Goal: Find specific page/section: Find specific page/section

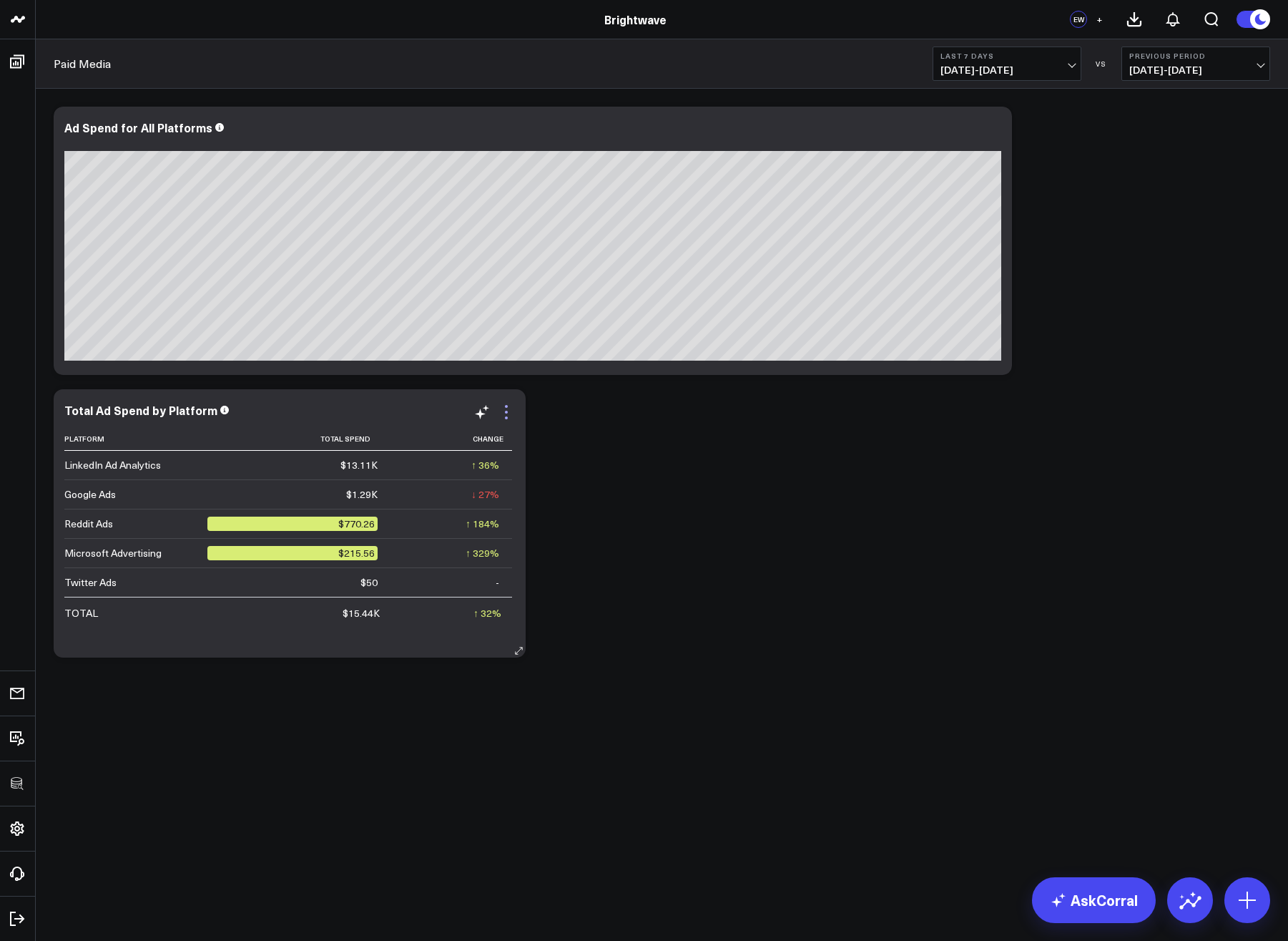
click at [509, 412] on icon at bounding box center [507, 412] width 17 height 17
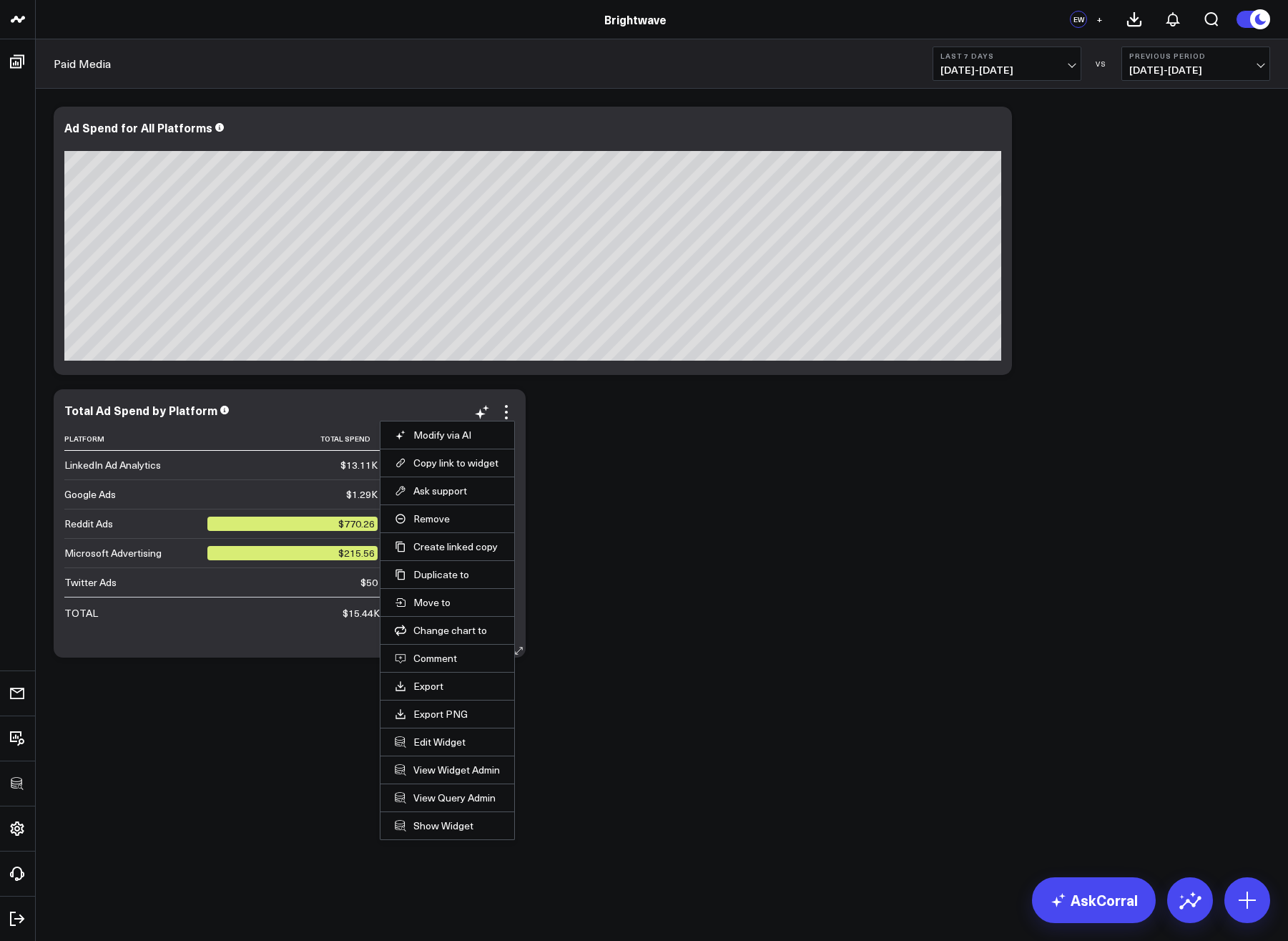
click at [430, 748] on li "Edit Widget" at bounding box center [448, 741] width 134 height 28
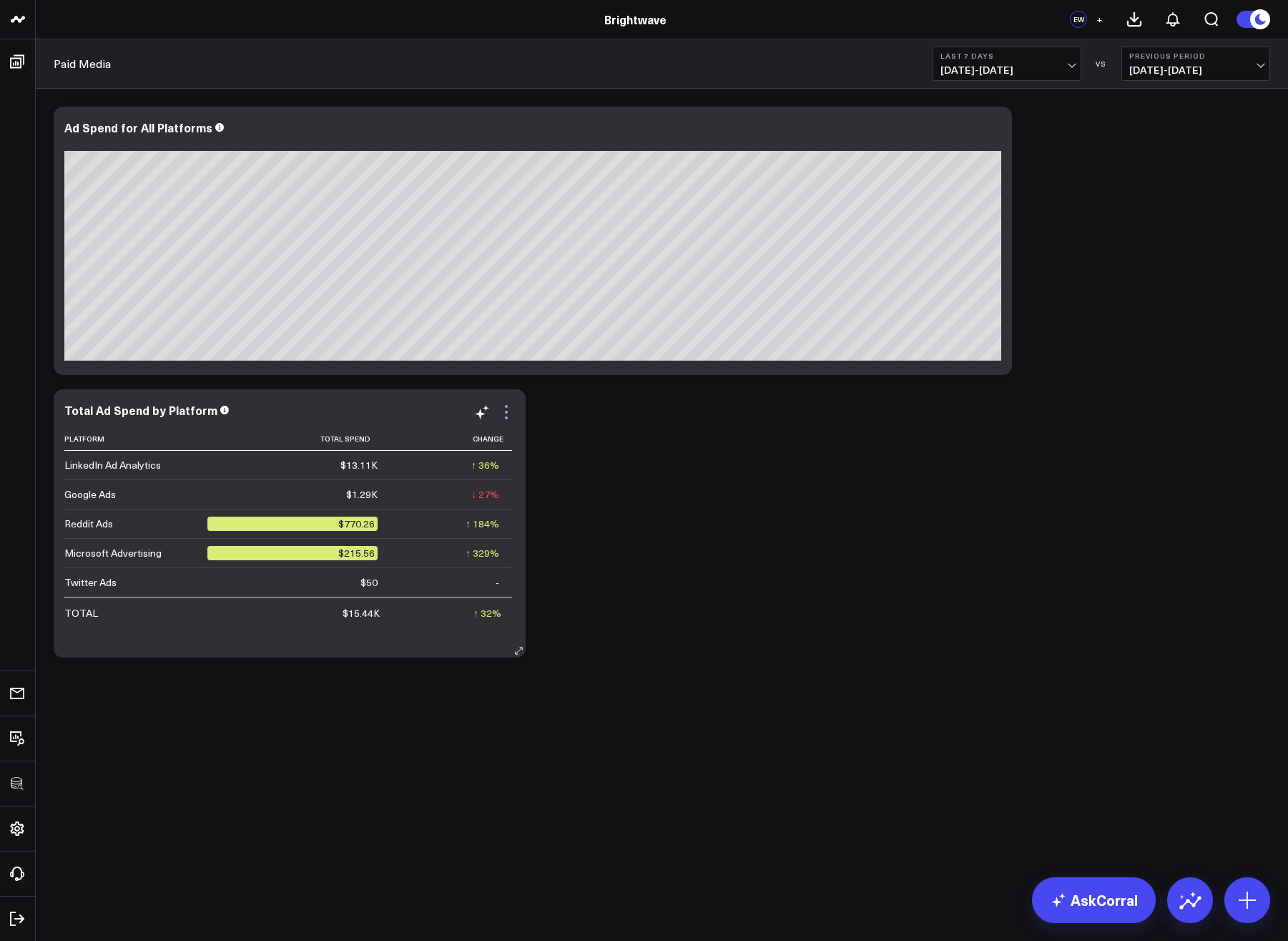
click at [508, 410] on icon at bounding box center [507, 412] width 17 height 17
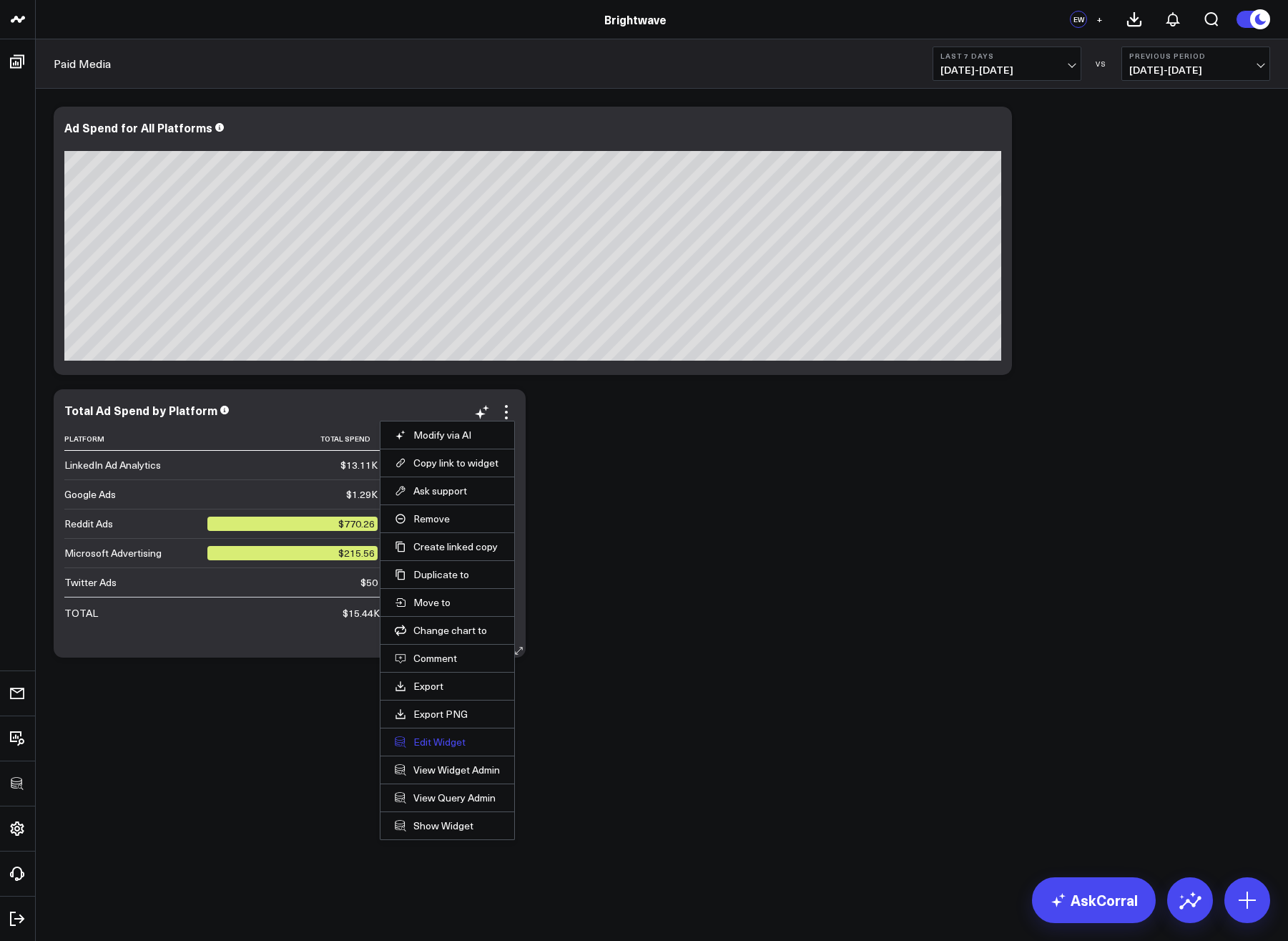
click at [420, 737] on button "Edit Widget" at bounding box center [447, 742] width 105 height 13
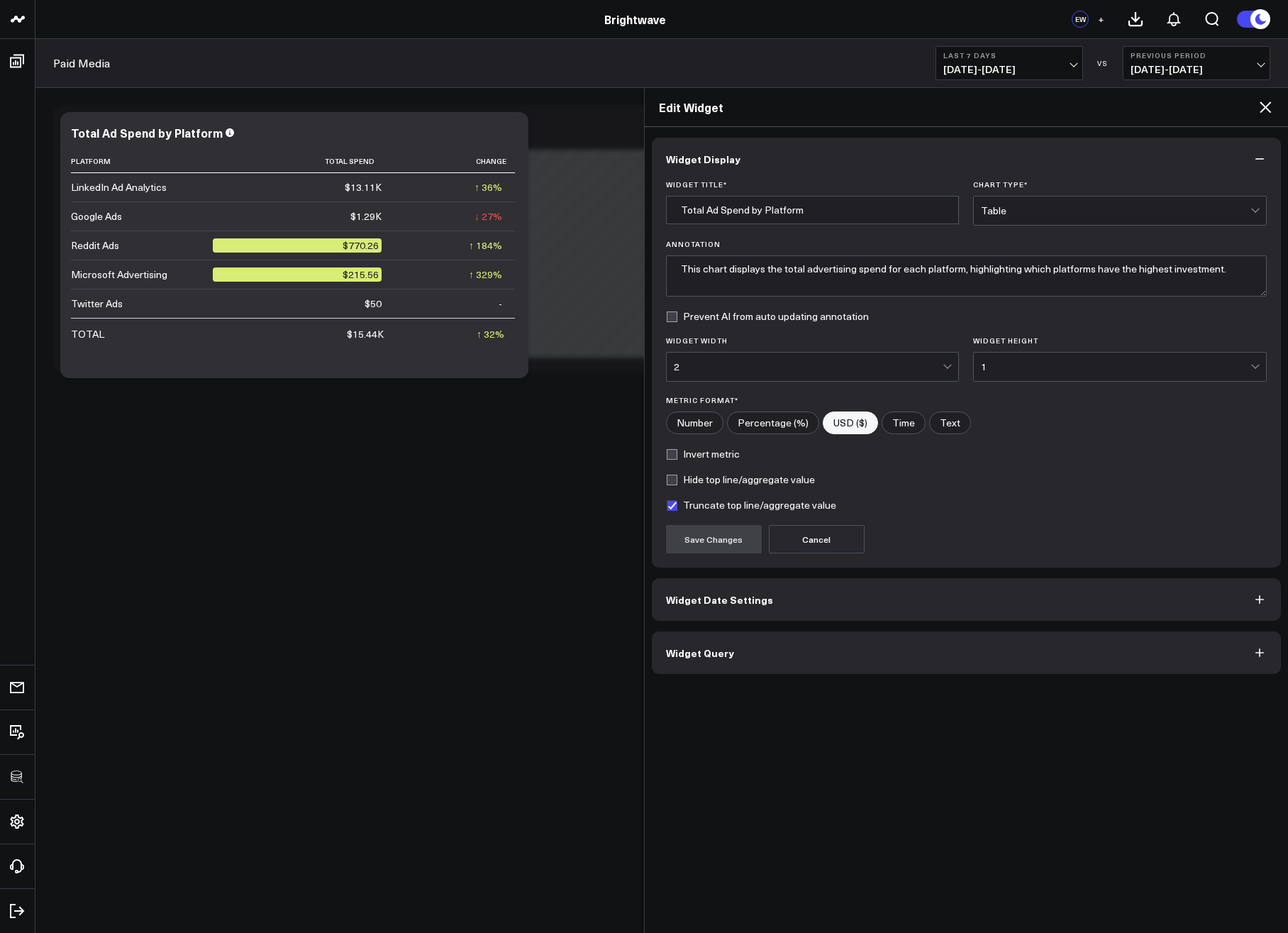
click at [1264, 109] on icon at bounding box center [1264, 107] width 11 height 11
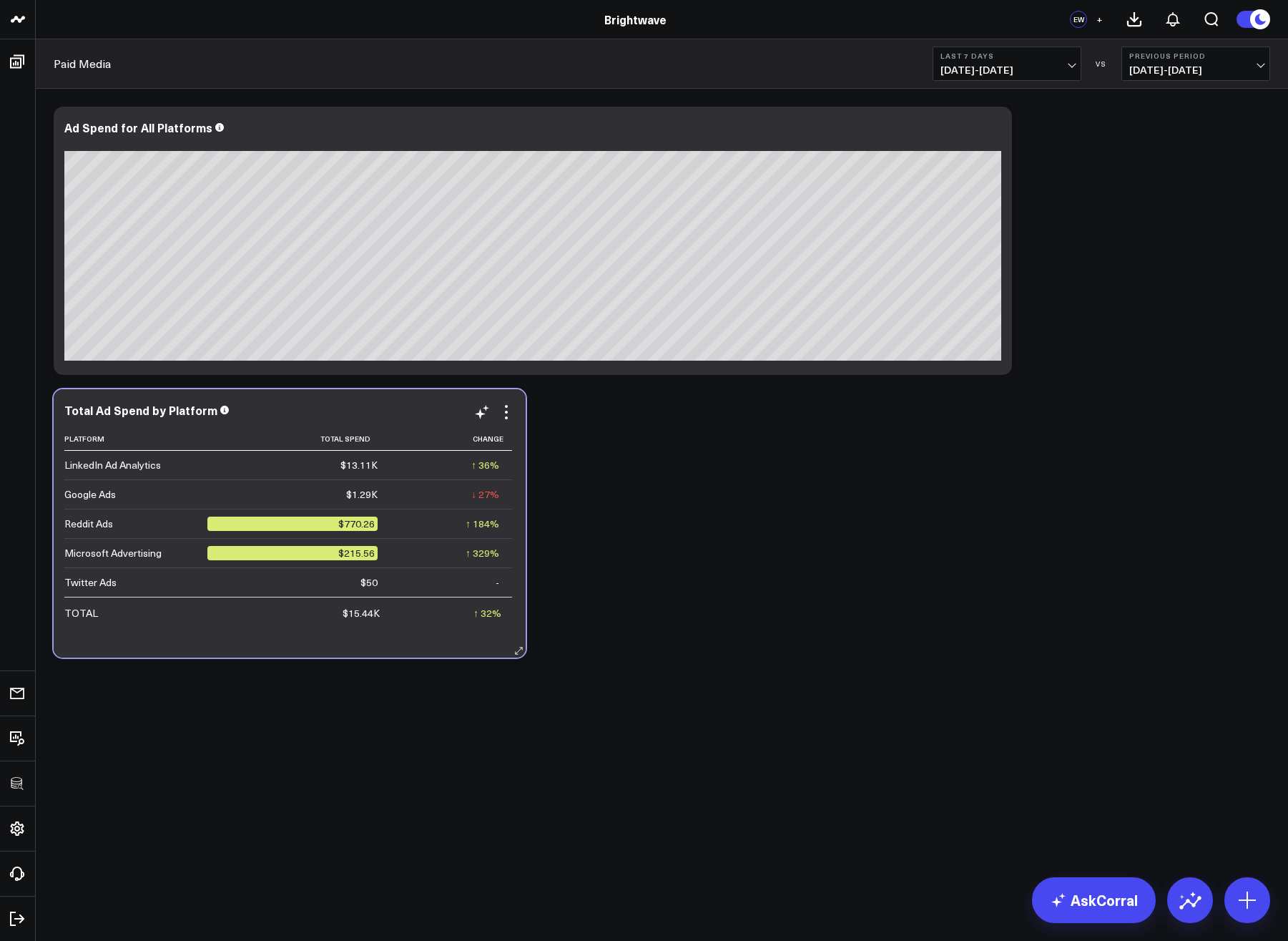
click at [505, 421] on div "Total Ad Spend by Platform Platform Total Spend Change LinkedIn Ad Analytics $1…" at bounding box center [289, 524] width 451 height 239
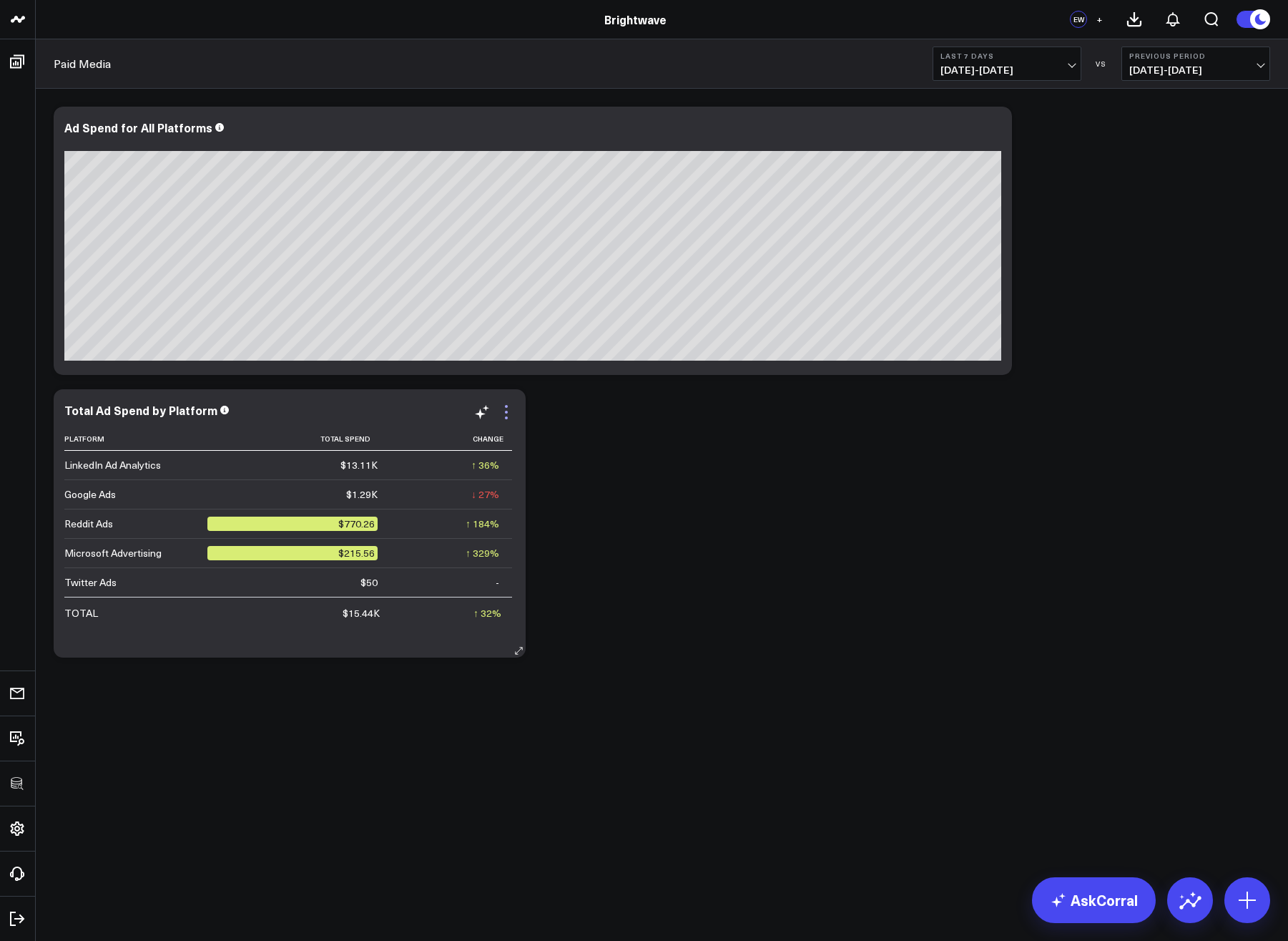
click at [508, 416] on icon at bounding box center [507, 412] width 17 height 17
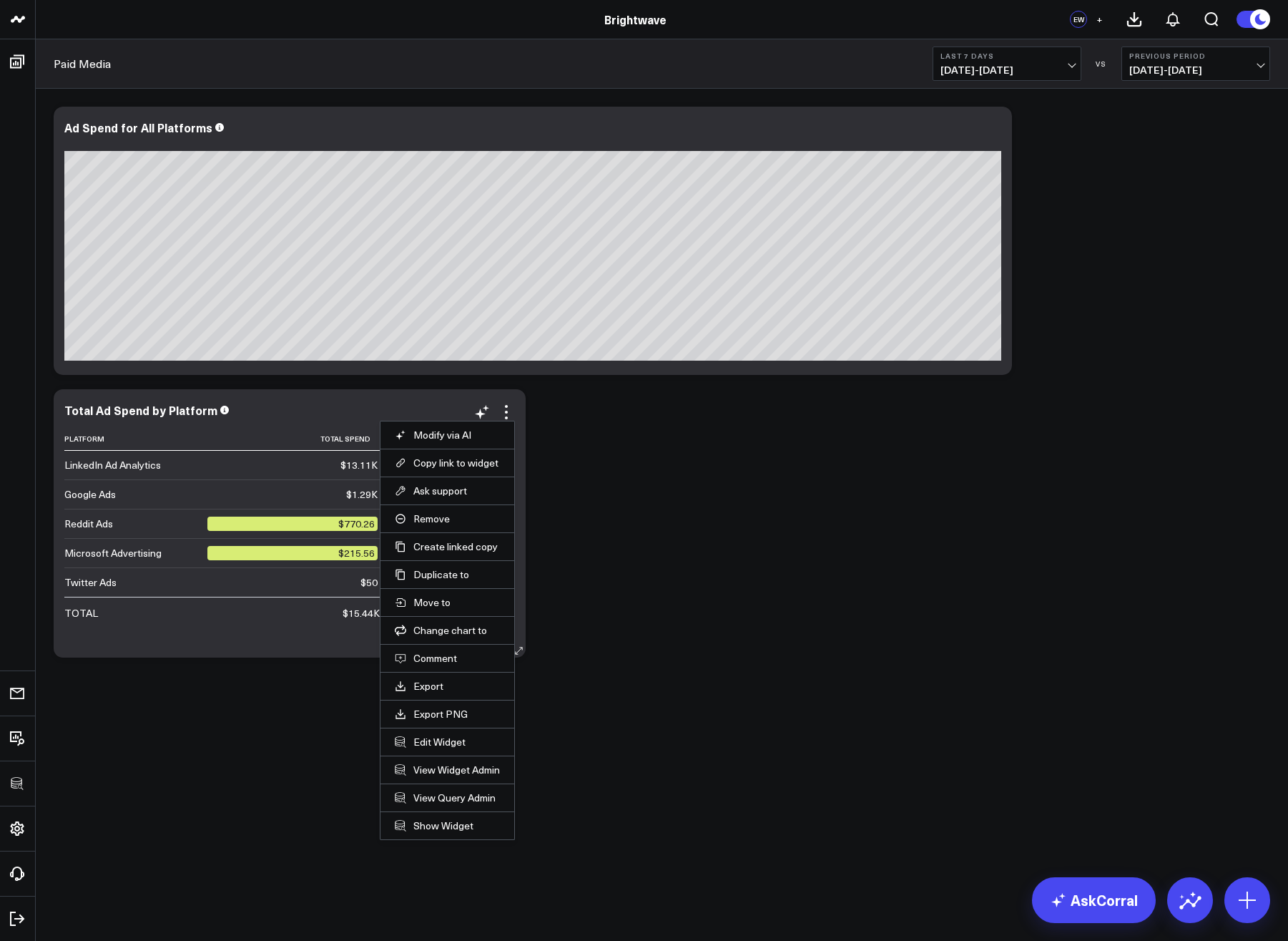
click at [458, 449] on li "Copy link to widget" at bounding box center [448, 462] width 134 height 28
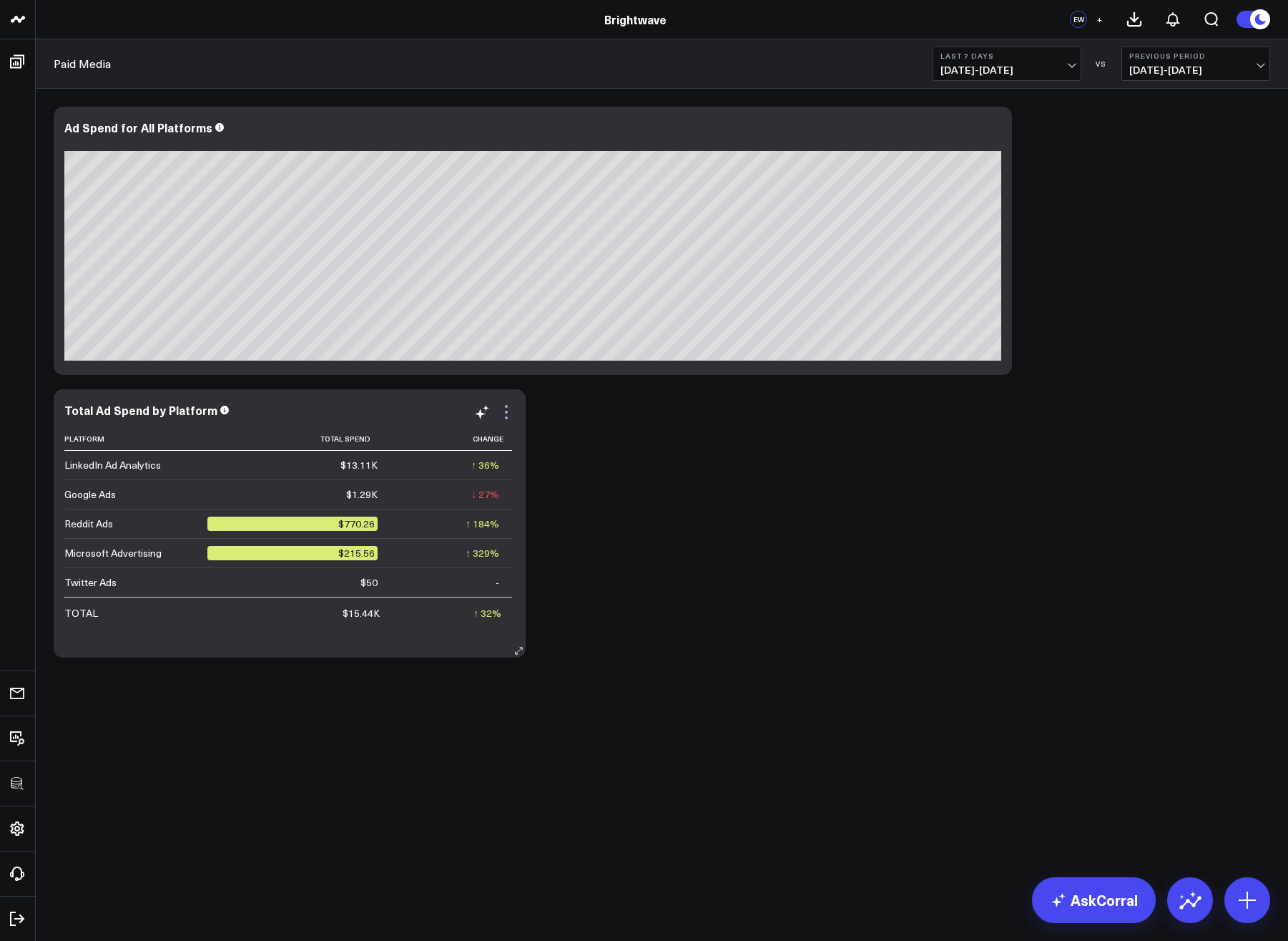
click at [504, 409] on icon at bounding box center [507, 412] width 17 height 17
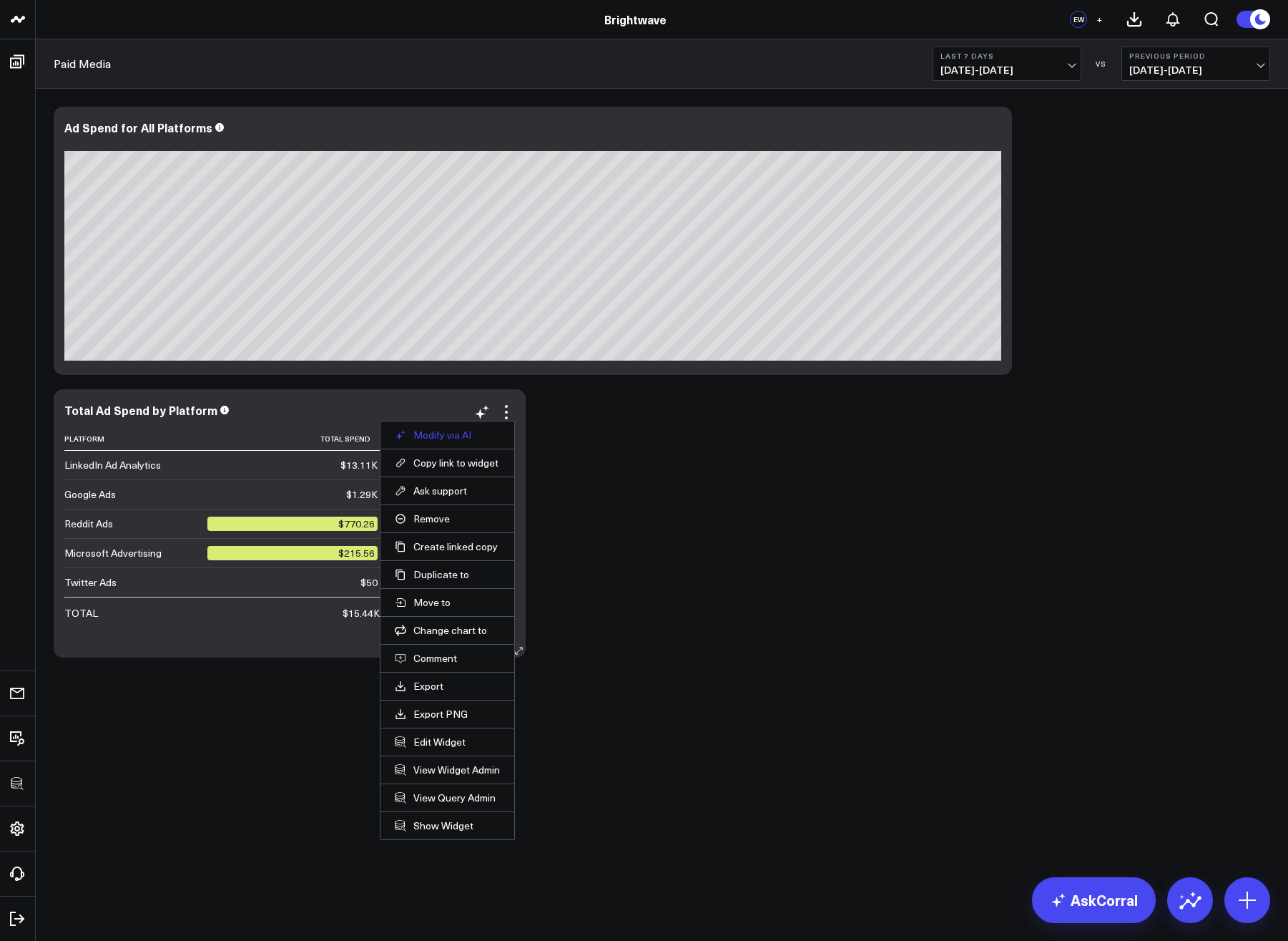
click at [460, 436] on button "Modify via AI" at bounding box center [447, 434] width 105 height 13
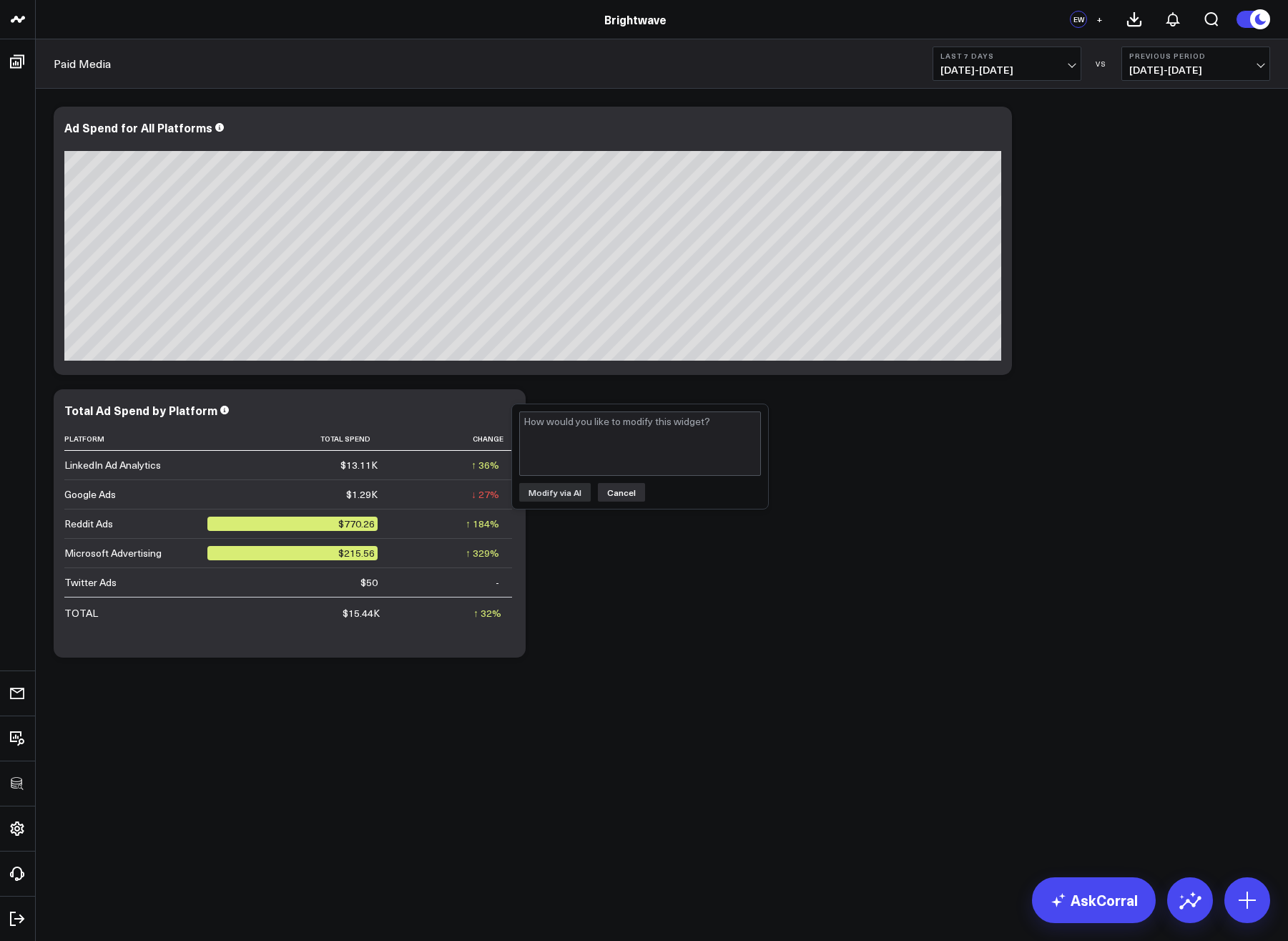
click at [613, 498] on button "Cancel" at bounding box center [622, 492] width 48 height 19
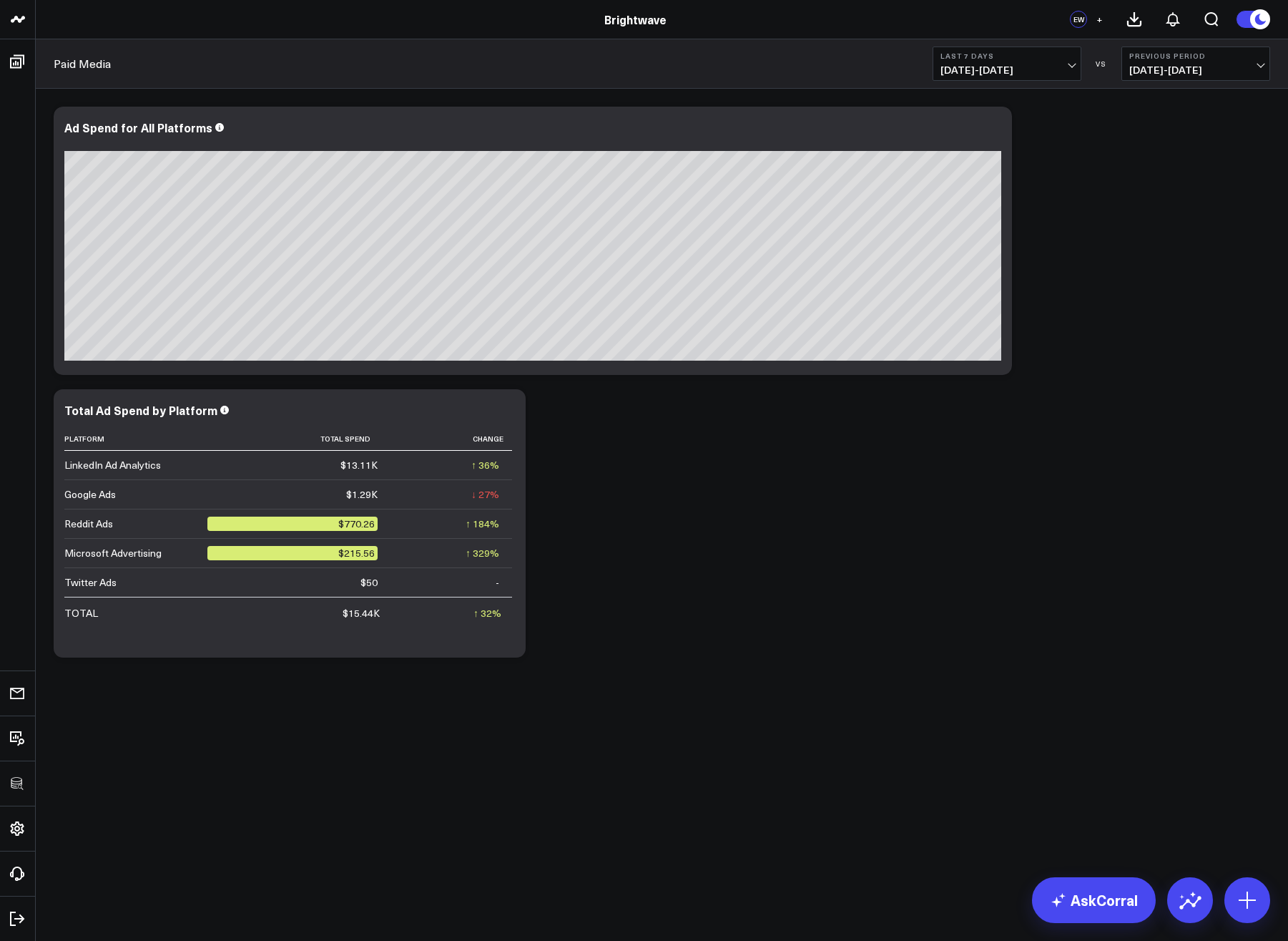
click at [708, 550] on div "Modify via AI Copy link to widget Ask support Remove Create linked copy Executi…" at bounding box center [662, 382] width 1231 height 565
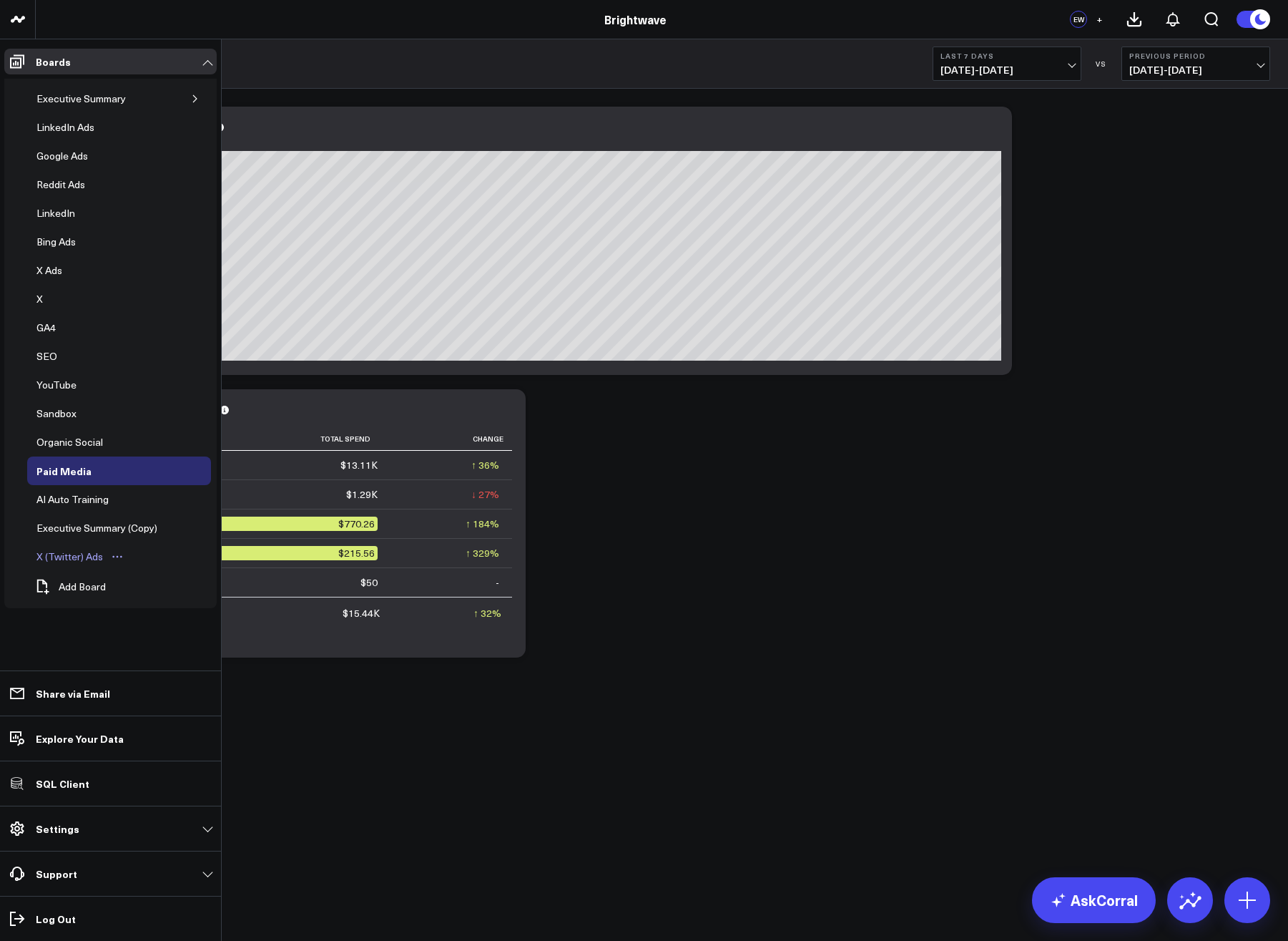
click at [81, 552] on div "X (Twitter) Ads" at bounding box center [70, 557] width 74 height 17
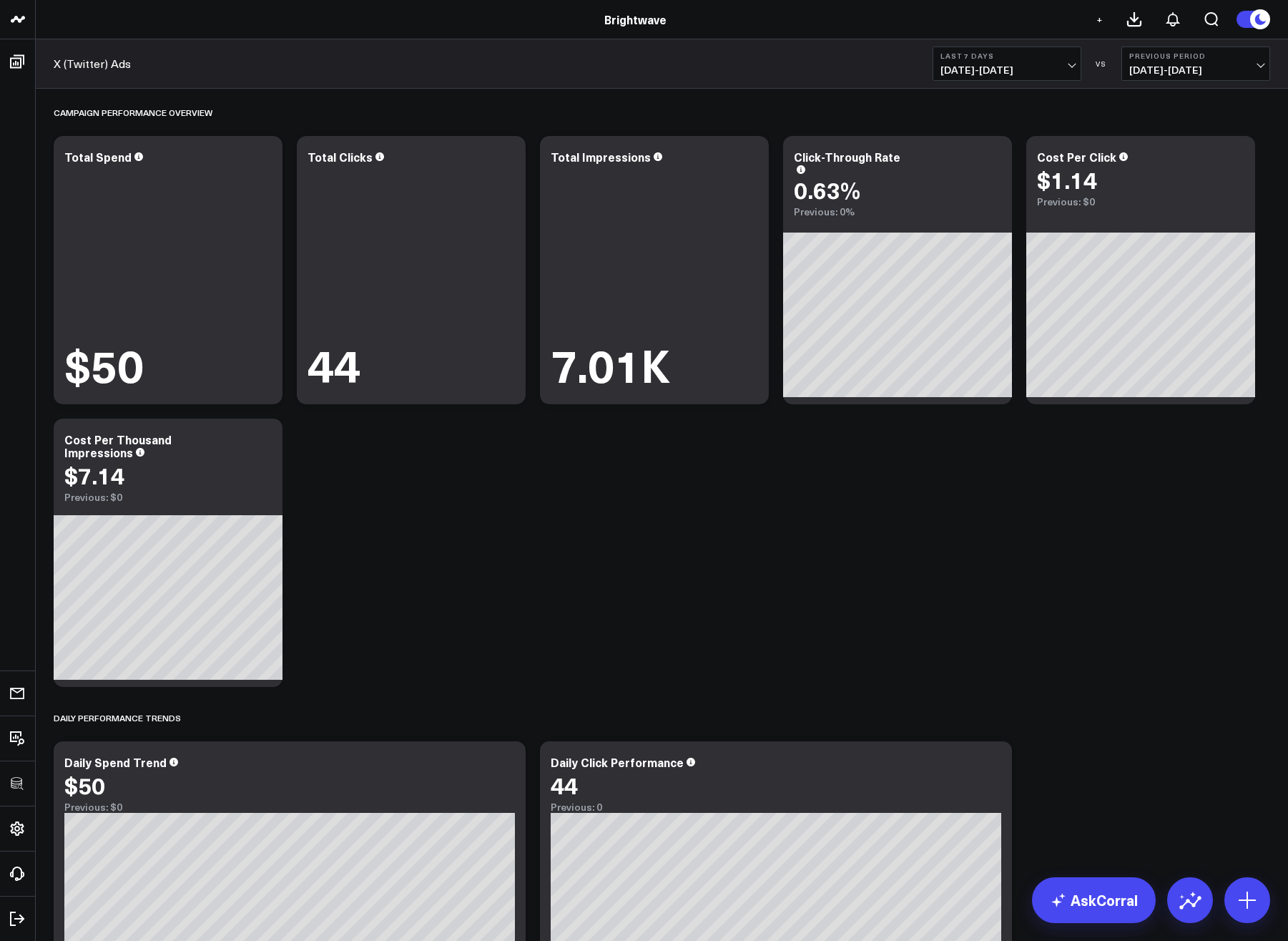
click at [526, 495] on div "Campaign Performance Overview Modify via AI Copy link to widget Ask support Rem…" at bounding box center [662, 855] width 1231 height 1533
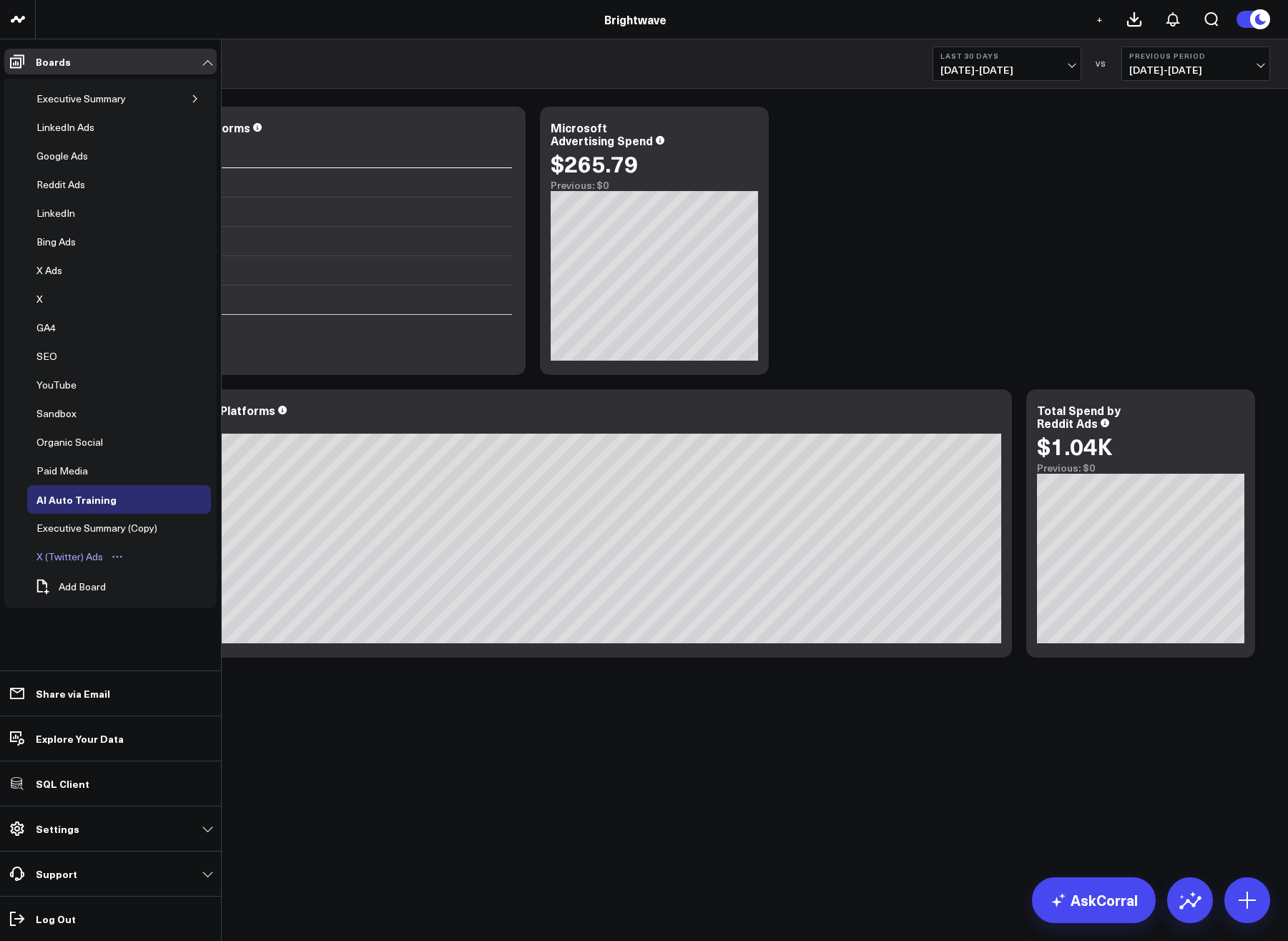
click at [66, 554] on div "X (Twitter) Ads" at bounding box center [70, 557] width 74 height 17
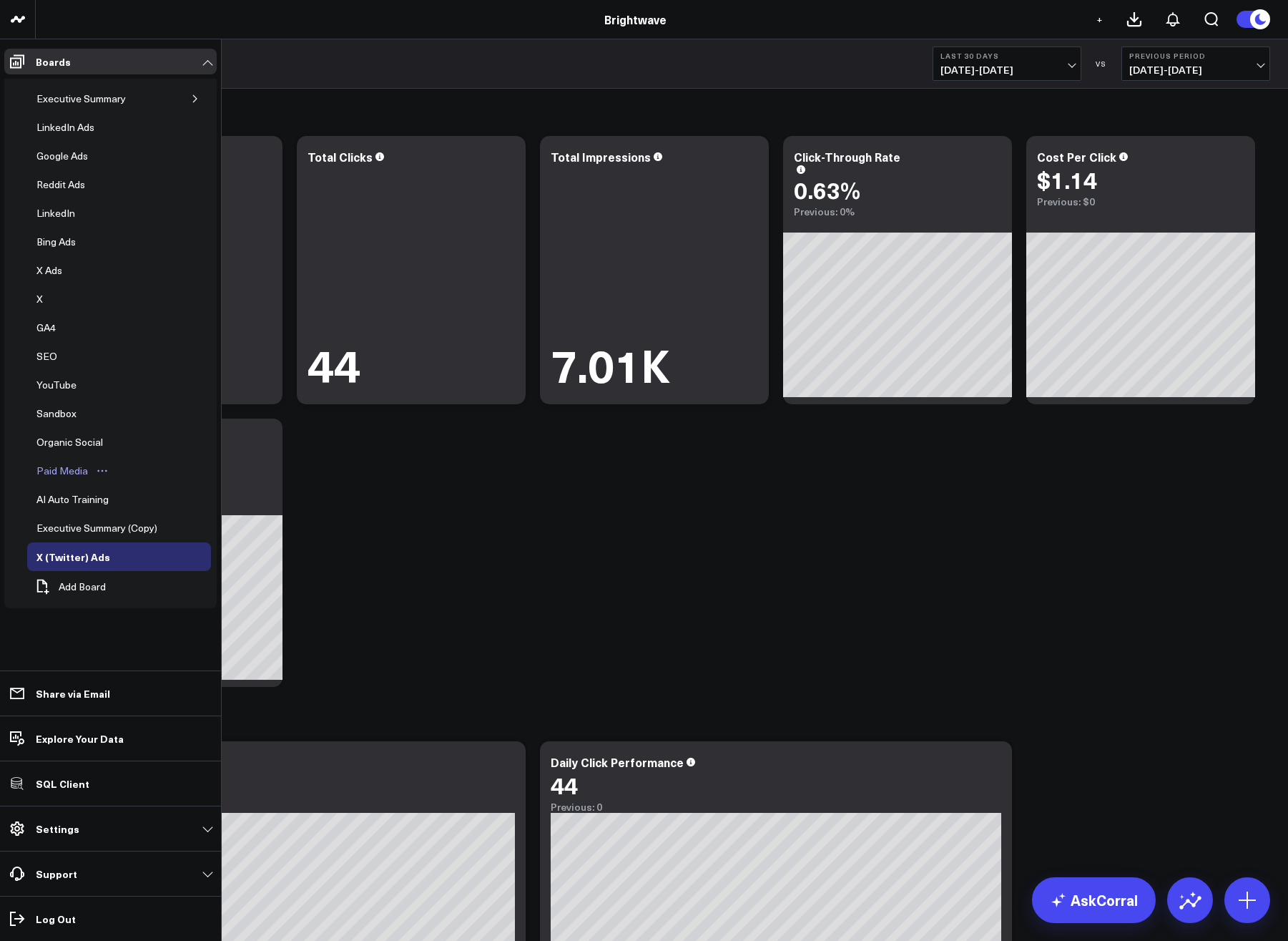
click at [68, 472] on div "Paid Media" at bounding box center [62, 471] width 59 height 17
